Goal: Transaction & Acquisition: Purchase product/service

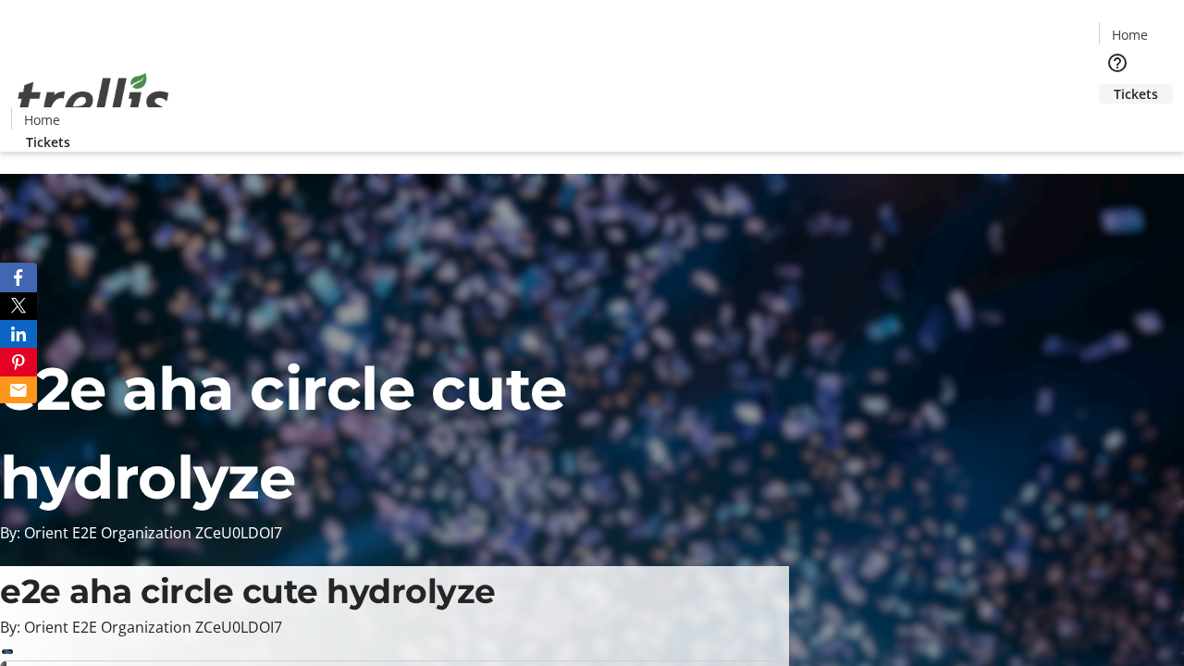
click at [1114, 84] on span "Tickets" at bounding box center [1136, 93] width 44 height 19
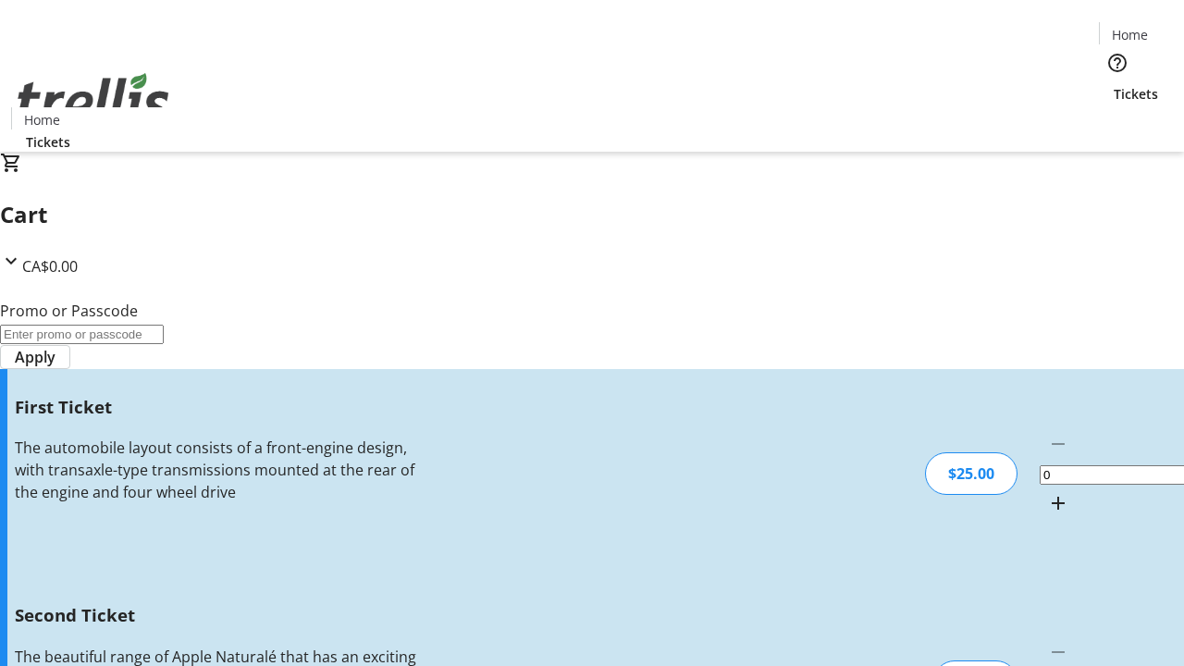
click at [1047, 492] on mat-icon "Increment by one" at bounding box center [1058, 503] width 22 height 22
type input "1"
type input "2"
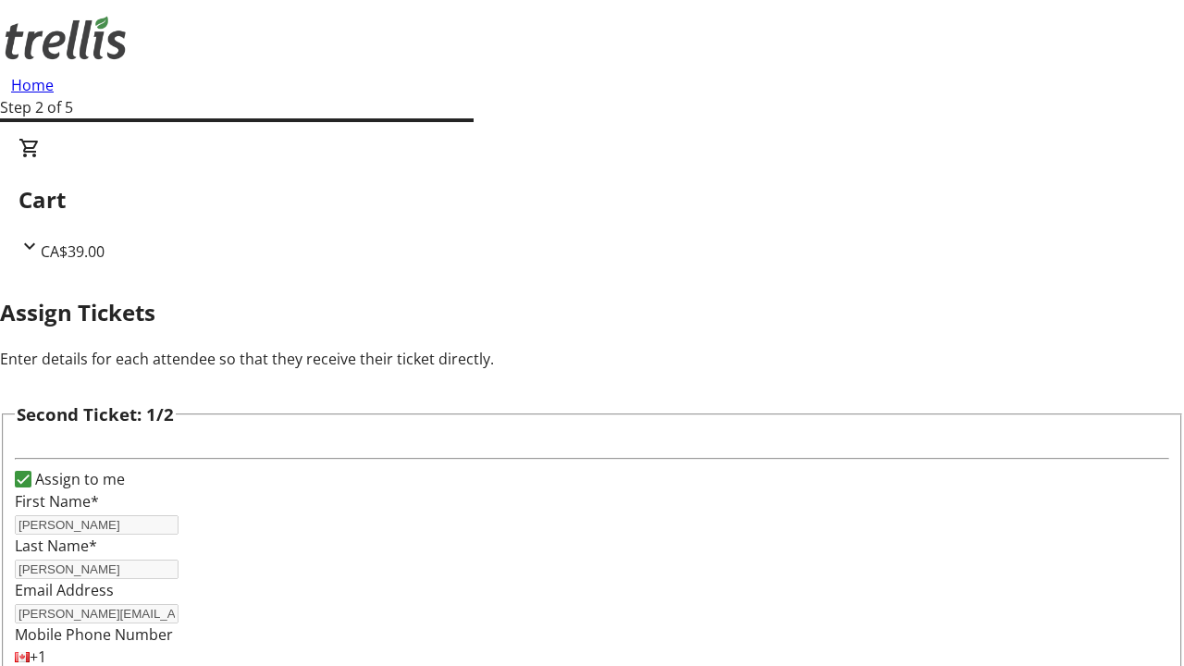
type input "[PERSON_NAME]"
type input "[EMAIL_ADDRESS][DOMAIN_NAME]"
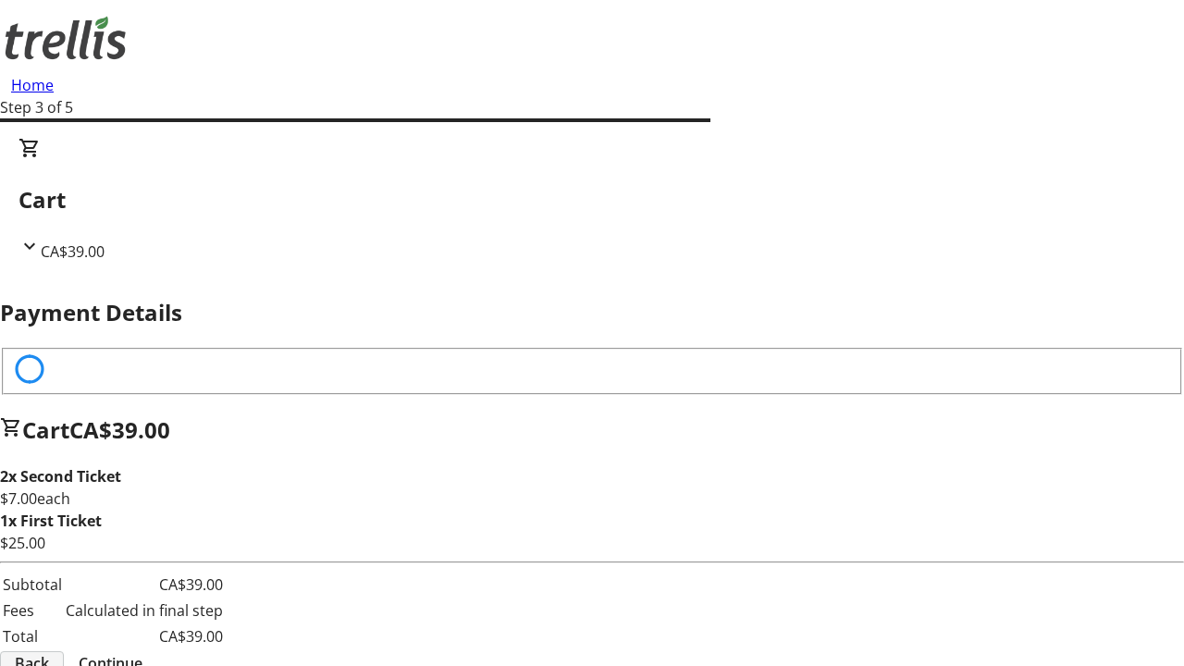
click at [49, 652] on span "Back" at bounding box center [32, 663] width 34 height 22
